Goal: Browse casually

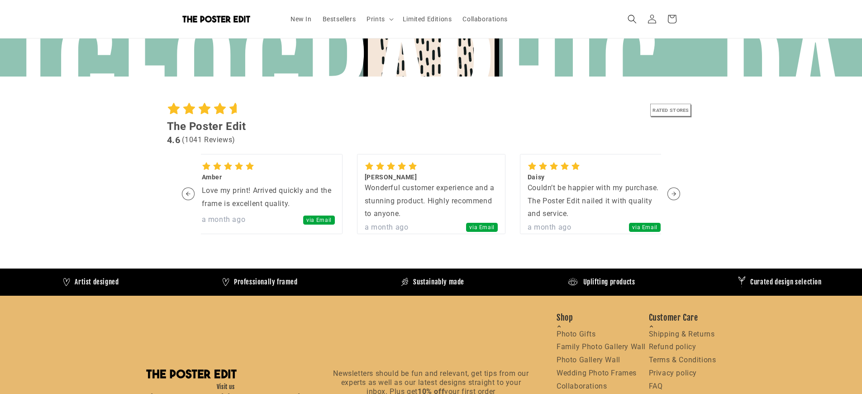
click at [4, 197] on section "RATED STORES The Poster Edit 4.6 ( 1041 Reviews ) Aiden Amazing customer experi…" at bounding box center [431, 170] width 862 height 150
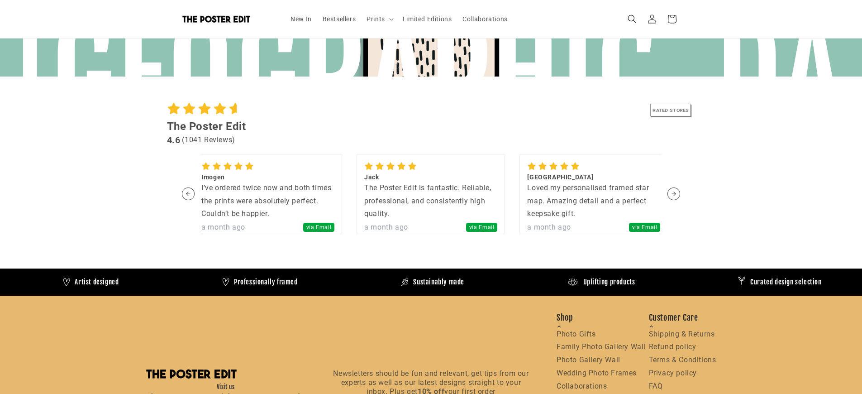
scroll to position [0, 0]
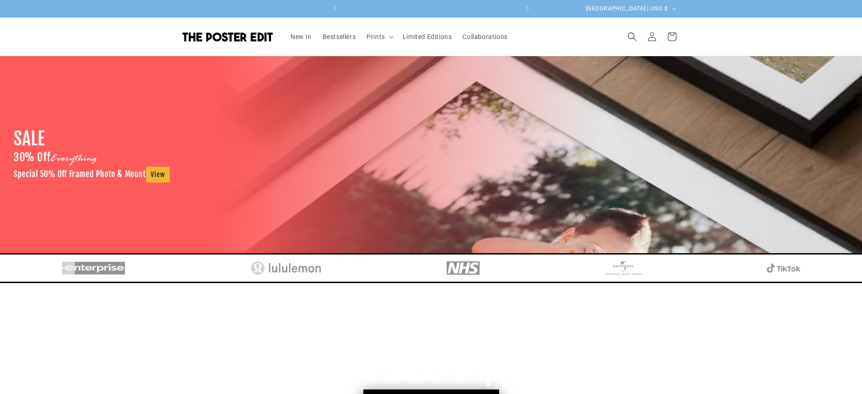
scroll to position [0, 353]
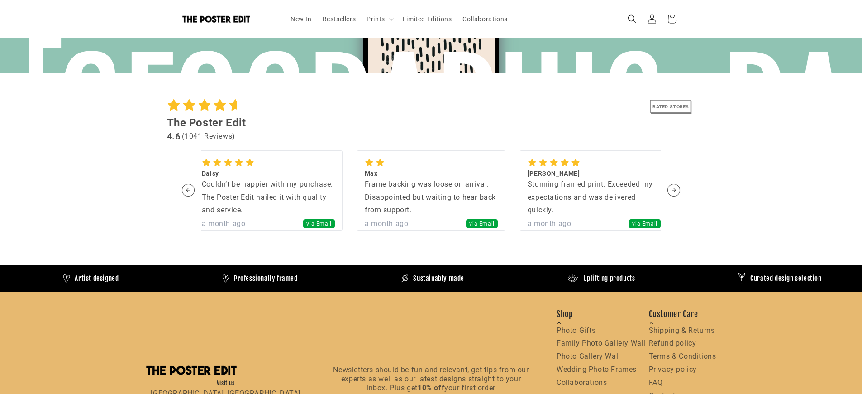
click at [4, 193] on section "RATED STORES The Poster Edit 4.6 ( 1041 Reviews ) Aiden Amazing customer experi…" at bounding box center [431, 166] width 862 height 150
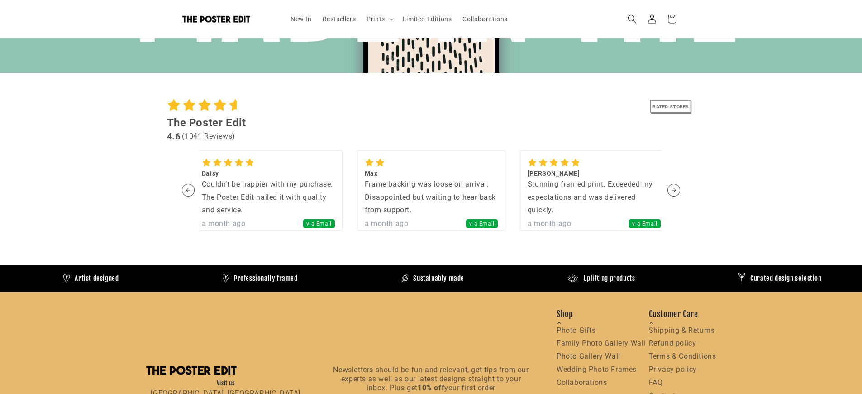
scroll to position [0, 0]
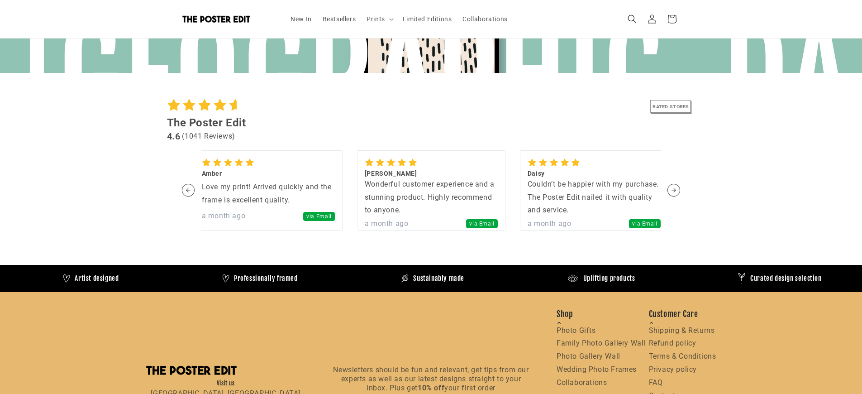
click at [4, 193] on section "RATED STORES The Poster Edit 4.6 ( 1041 Reviews ) Aiden Amazing customer experi…" at bounding box center [431, 166] width 862 height 150
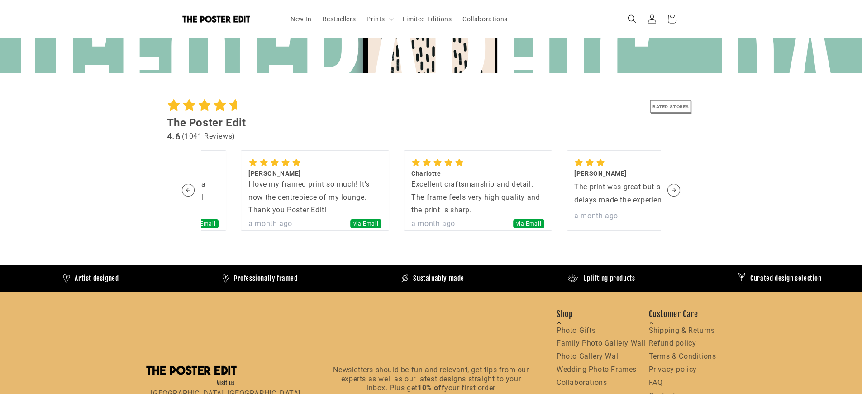
scroll to position [0, 177]
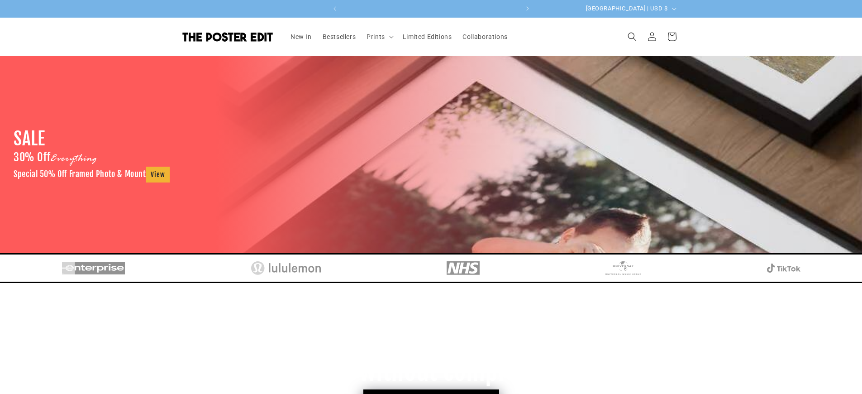
scroll to position [0, 353]
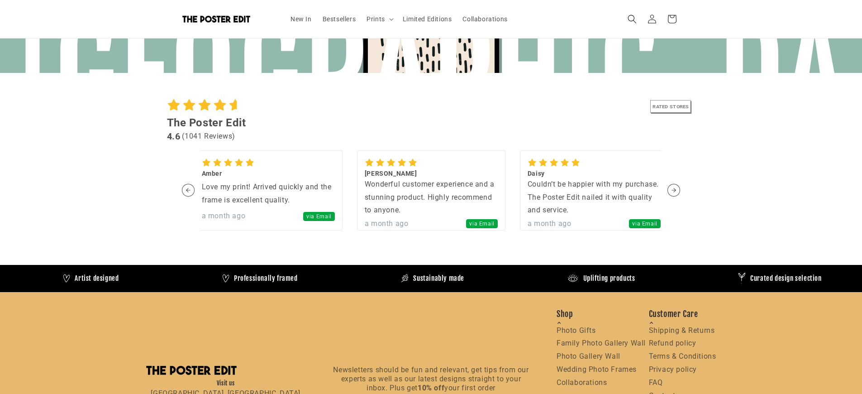
scroll to position [0, 0]
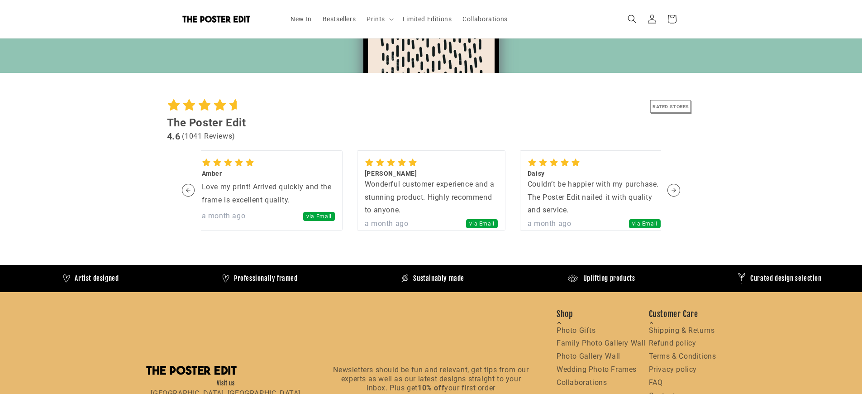
click at [4, 193] on section "RATED STORES The Poster Edit 4.6 ( 1041 Reviews ) Aiden Amazing customer experi…" at bounding box center [431, 166] width 862 height 150
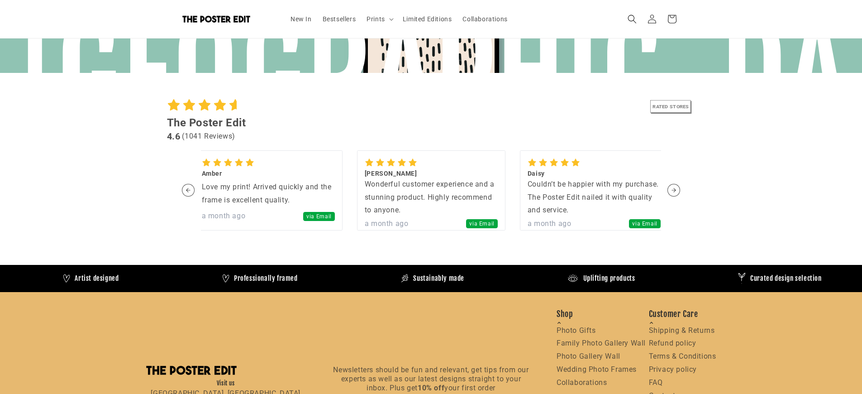
click at [4, 193] on section "RATED STORES The Poster Edit 4.6 ( 1041 Reviews ) Aiden Amazing customer experi…" at bounding box center [431, 166] width 862 height 150
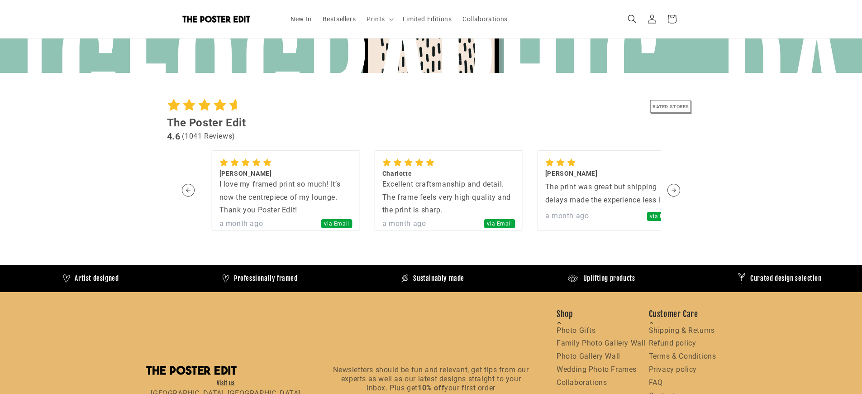
scroll to position [0, 177]
